Goal: Task Accomplishment & Management: Manage account settings

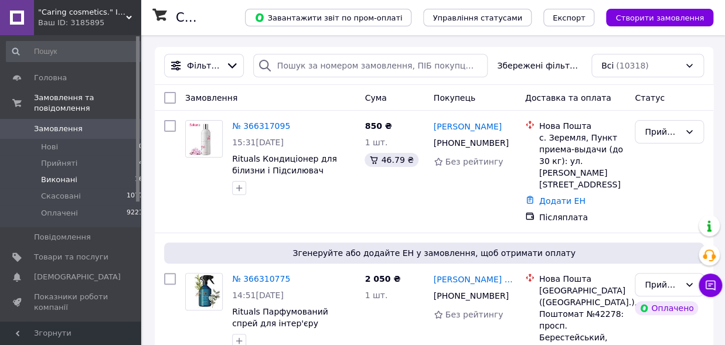
click at [62, 175] on span "Виконані" at bounding box center [59, 180] width 36 height 11
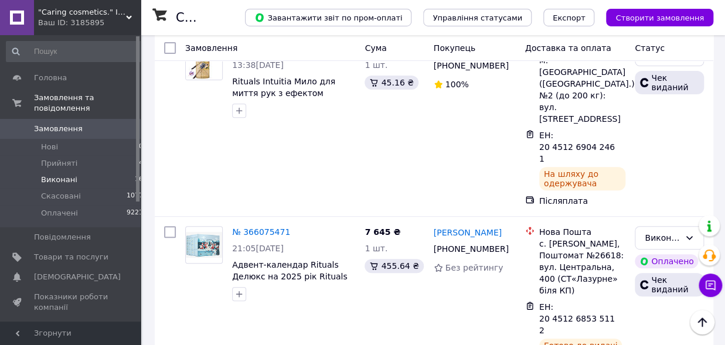
scroll to position [1841, 0]
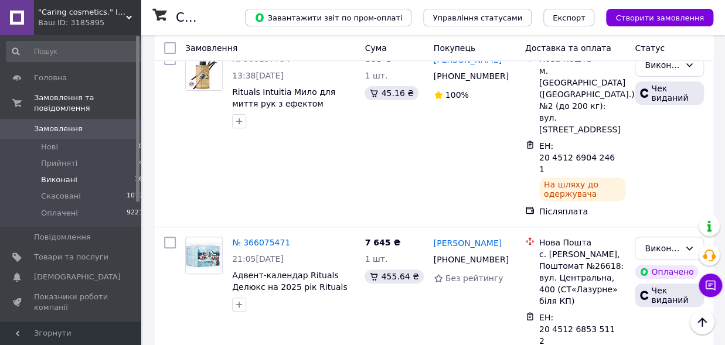
click at [650, 219] on li "Оплачено" at bounding box center [670, 218] width 68 height 21
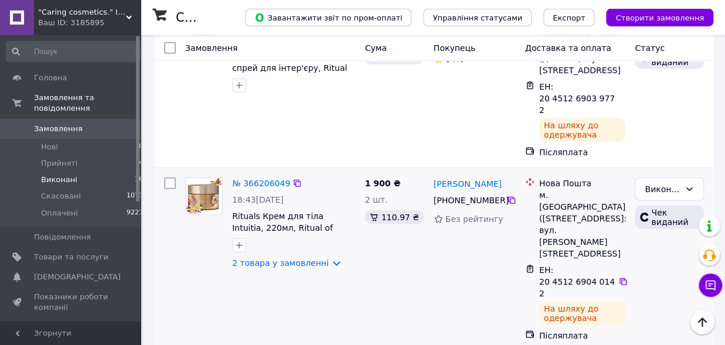
scroll to position [1067, 0]
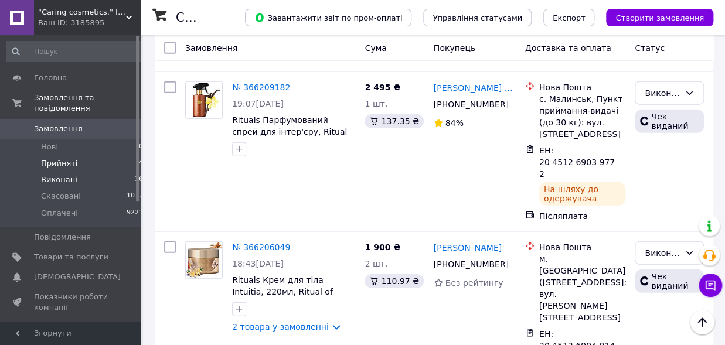
click at [55, 158] on span "Прийняті" at bounding box center [59, 163] width 36 height 11
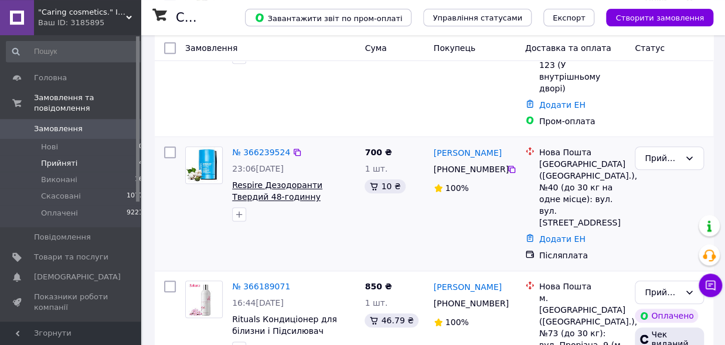
scroll to position [325, 0]
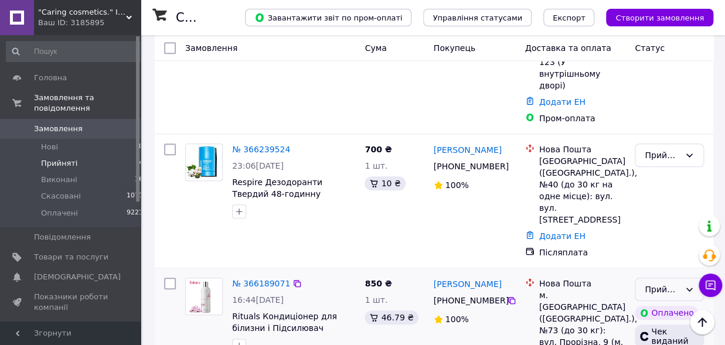
click at [690, 285] on icon at bounding box center [689, 289] width 9 height 9
click at [667, 233] on li "Виконано" at bounding box center [670, 232] width 68 height 21
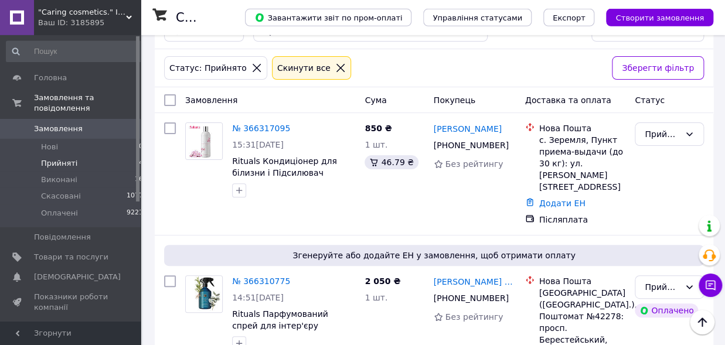
scroll to position [3, 0]
